Goal: Task Accomplishment & Management: Manage account settings

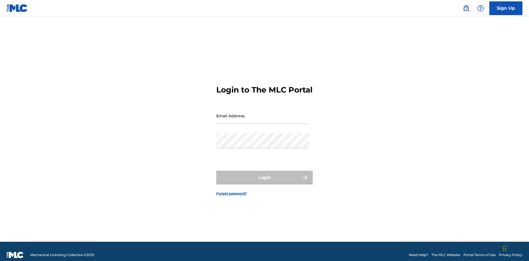
scroll to position [7, 0]
click at [263, 113] on input "Email Address" at bounding box center [262, 116] width 93 height 16
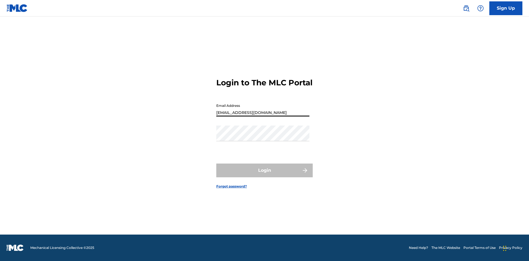
type input "XenaSongwriter@gmail.com"
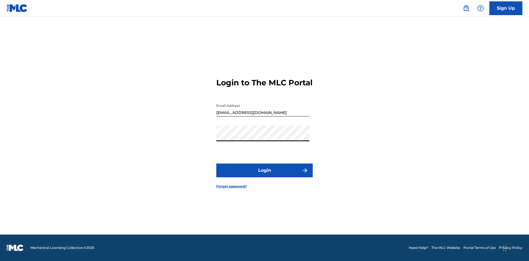
click at [264, 175] on button "Login" at bounding box center [264, 171] width 96 height 14
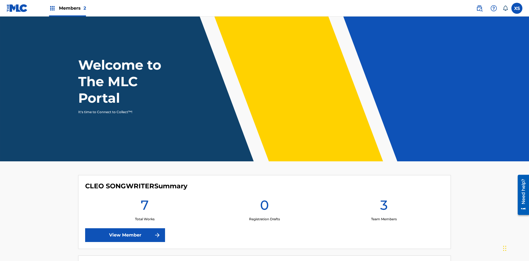
scroll to position [24, 0]
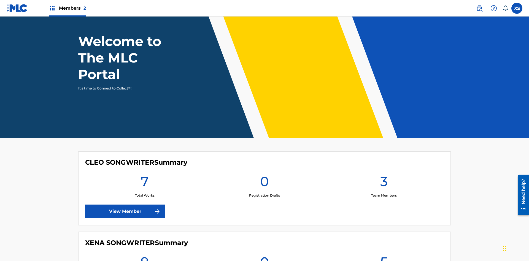
click at [67, 8] on span "Members 2" at bounding box center [72, 8] width 27 height 6
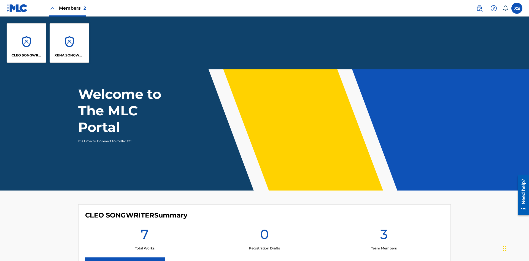
scroll to position [0, 0]
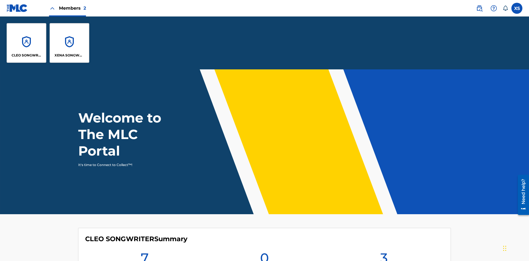
click at [69, 55] on p "XENA SONGWRITER" at bounding box center [70, 55] width 30 height 5
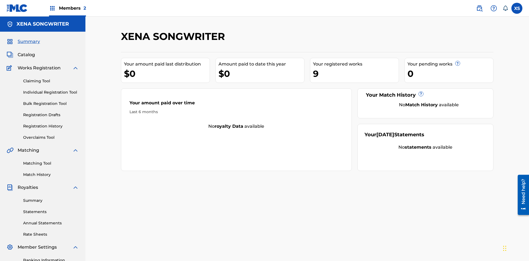
click at [26, 52] on span "Catalog" at bounding box center [26, 55] width 17 height 7
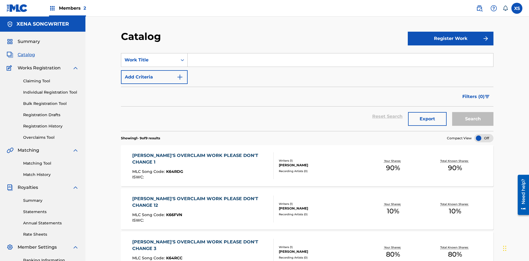
click at [307, 163] on div "DYLAN TANNER HINK" at bounding box center [320, 165] width 83 height 5
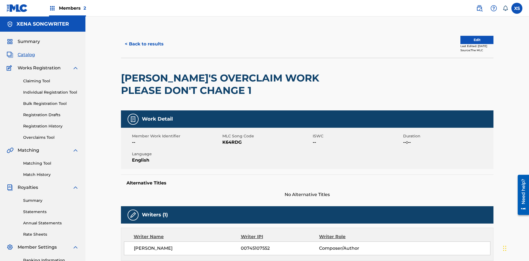
click at [517, 8] on label at bounding box center [516, 8] width 11 height 11
click at [517, 8] on input "XS Xena Songwriter xenasongwriter@gmail.com Notification Preferences Profile Lo…" at bounding box center [517, 8] width 0 height 0
click at [463, 78] on p "Log out" at bounding box center [463, 77] width 13 height 5
click at [517, 8] on input "XS Xena Songwriter xenasongwriter@gmail.com Notification Preferences Profile Lo…" at bounding box center [517, 8] width 0 height 0
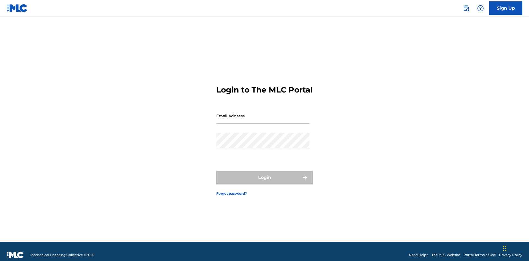
scroll to position [7, 0]
click at [263, 113] on input "Email Address" at bounding box center [262, 116] width 93 height 16
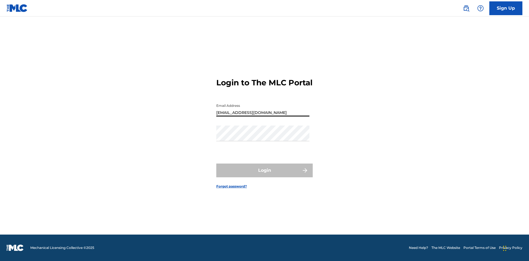
type input "CleoSongwriter@gmail.com"
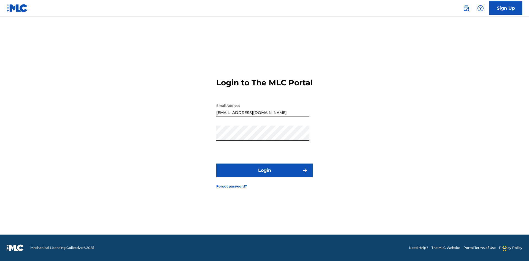
click at [264, 175] on button "Login" at bounding box center [264, 171] width 96 height 14
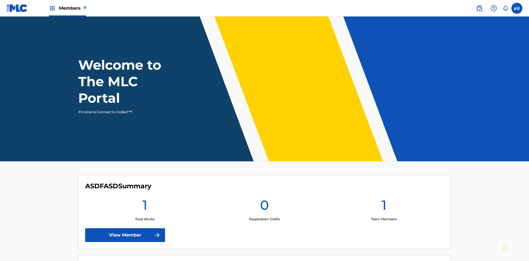
click at [517, 8] on label at bounding box center [516, 8] width 11 height 11
click at [517, 8] on input "sU s7yu3BMONU UwSBYwWx3s cleosongwriter@gmail.com Notification Preferences Prof…" at bounding box center [517, 8] width 0 height 0
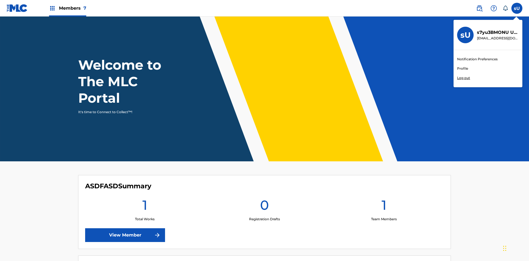
click at [463, 78] on p "Log out" at bounding box center [463, 77] width 13 height 5
click at [517, 8] on input "sU s7yu3BMONU UwSBYwWx3s cleosongwriter@gmail.com Notification Preferences Prof…" at bounding box center [517, 8] width 0 height 0
